Goal: Entertainment & Leisure: Consume media (video, audio)

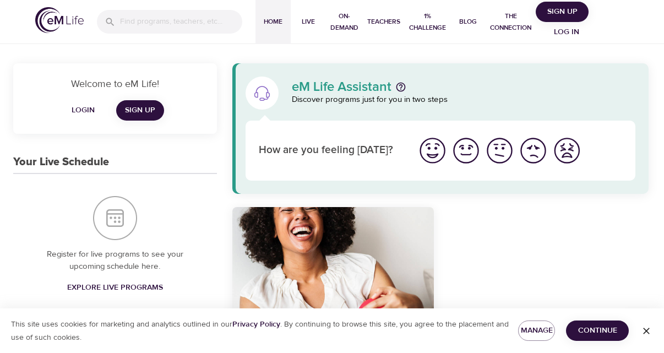
click at [44, 255] on p "Register for live programs to see your upcoming schedule here." at bounding box center [115, 260] width 160 height 25
click at [312, 88] on p "eM Life Assistant" at bounding box center [342, 86] width 100 height 13
click at [423, 85] on div "eM Life Assistant" at bounding box center [464, 86] width 344 height 13
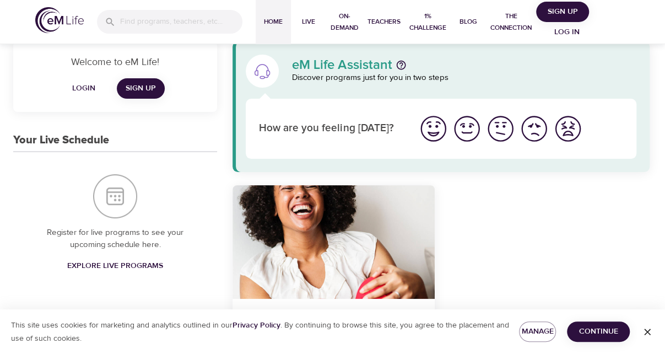
scroll to position [88, 0]
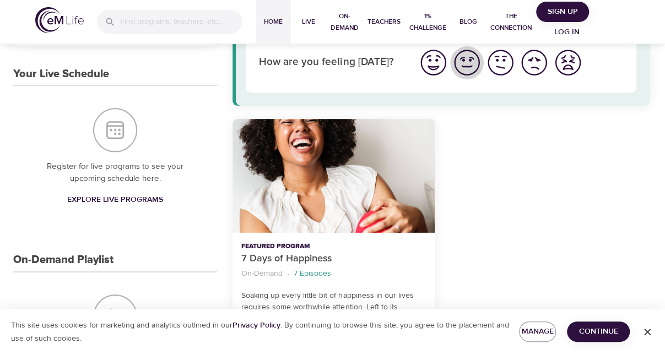
click at [470, 55] on img "I'm feeling good" at bounding box center [467, 62] width 30 height 30
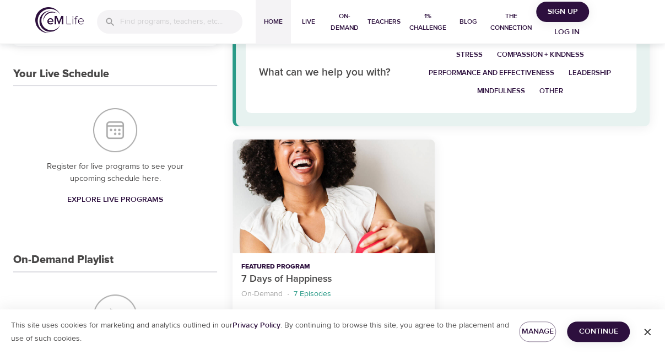
click at [469, 115] on div "eM Life Assistant Discover programs just for you in two steps Go Back What can …" at bounding box center [441, 50] width 417 height 151
click at [161, 218] on div "Register for live programs to see your upcoming schedule here. Explore Live Pro…" at bounding box center [115, 158] width 204 height 145
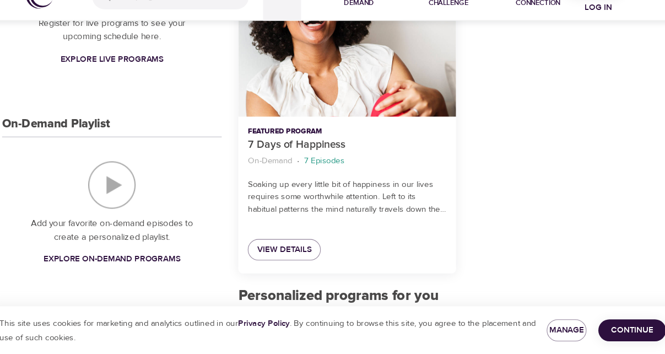
scroll to position [210, 0]
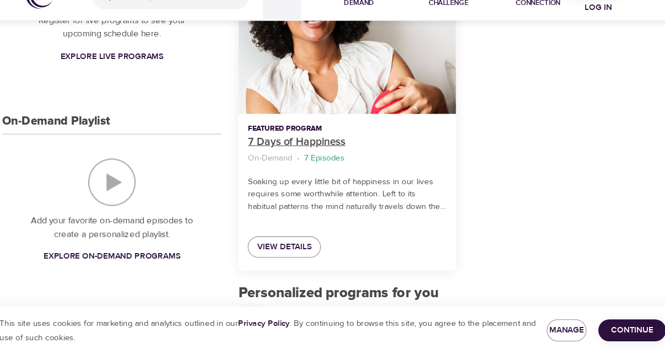
click at [246, 155] on p "7 Days of Happiness" at bounding box center [333, 156] width 184 height 15
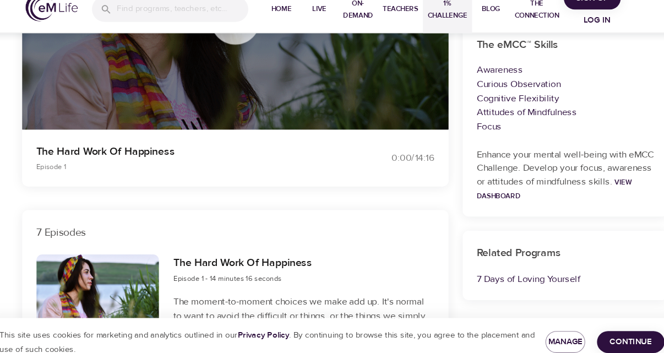
scroll to position [211, 0]
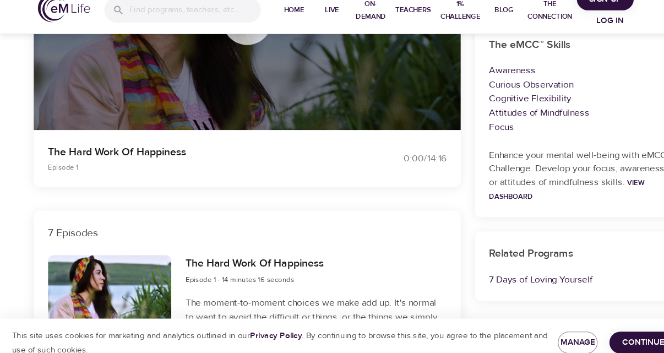
click at [365, 210] on div "7 Episodes" at bounding box center [229, 228] width 397 height 41
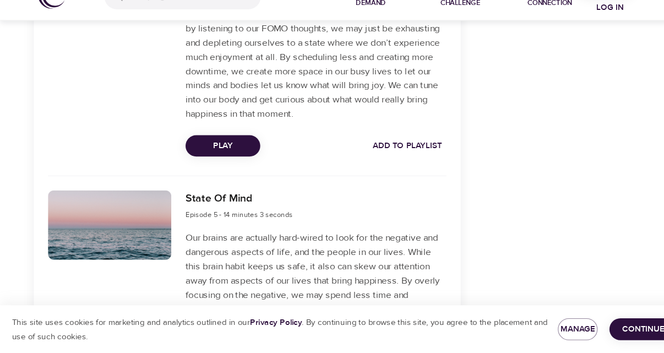
scroll to position [1301, 0]
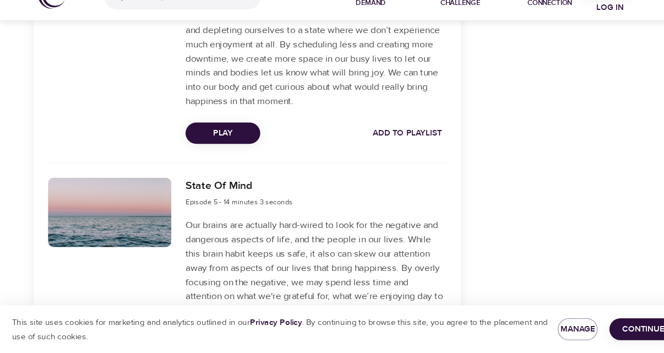
drag, startPoint x: 0, startPoint y: 0, endPoint x: 118, endPoint y: 97, distance: 153.1
click at [118, 97] on div at bounding box center [102, 38] width 128 height 256
drag, startPoint x: 23, startPoint y: 25, endPoint x: 422, endPoint y: 155, distance: 419.7
click at [422, 155] on div "Happiness Balance Episode 4 - 14 minutes 10 seconds It may sound counter-intuit…" at bounding box center [229, 50] width 397 height 280
click at [540, 322] on button "Manage" at bounding box center [536, 331] width 37 height 20
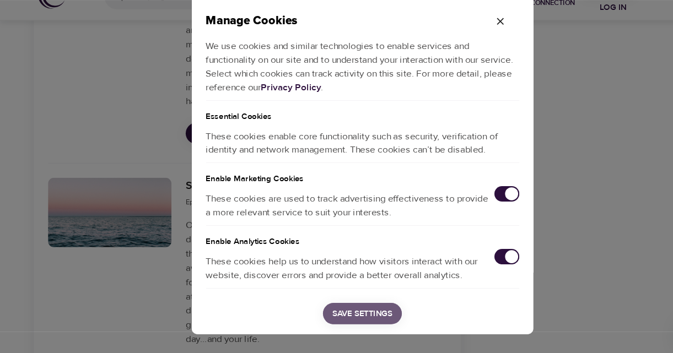
click at [357, 307] on button "Save Settings" at bounding box center [336, 316] width 73 height 20
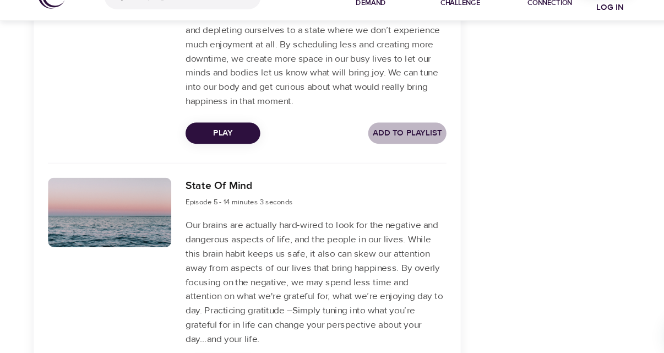
click at [394, 144] on span "Add to Playlist" at bounding box center [379, 149] width 64 height 14
